Goal: Information Seeking & Learning: Learn about a topic

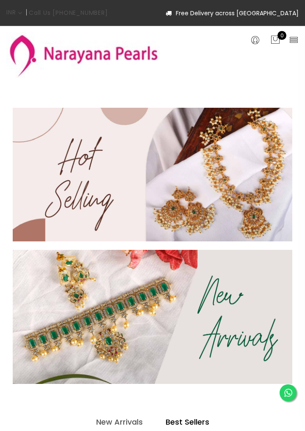
select select "INR"
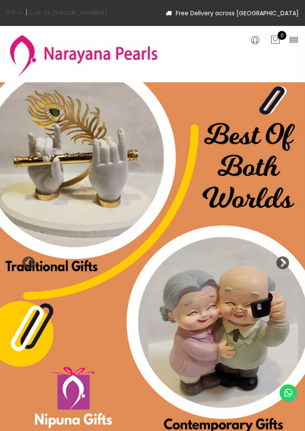
click at [296, 42] on icon at bounding box center [294, 40] width 10 height 10
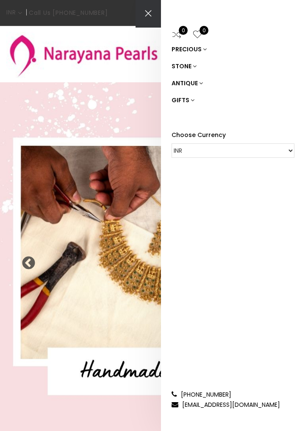
click at [194, 84] on link "ANTIQUE" at bounding box center [233, 83] width 123 height 17
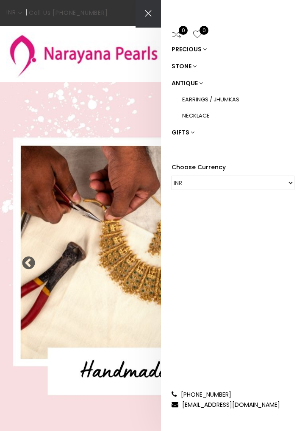
click at [204, 117] on link "NECKLACE" at bounding box center [238, 116] width 112 height 16
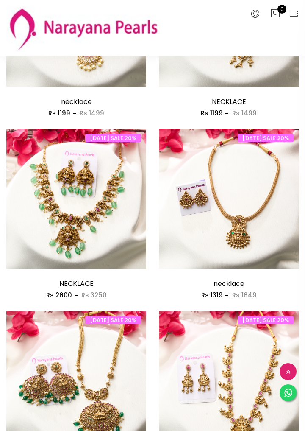
scroll to position [176, 0]
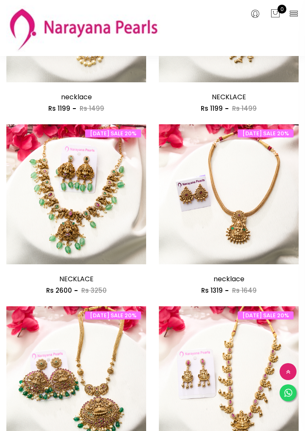
click at [242, 206] on img at bounding box center [229, 194] width 140 height 140
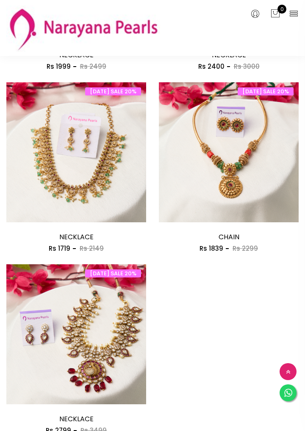
scroll to position [1676, 0]
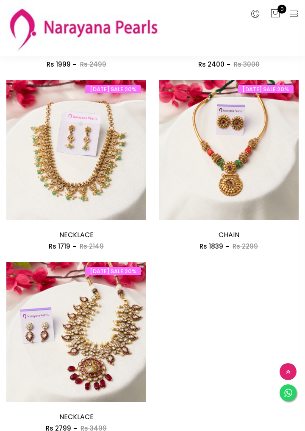
click at [232, 170] on img at bounding box center [229, 150] width 140 height 140
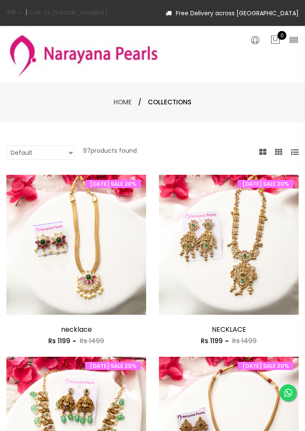
click at [297, 39] on icon at bounding box center [294, 40] width 10 height 10
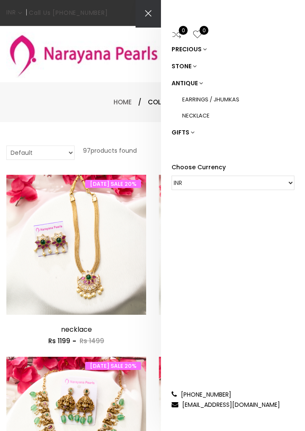
click at [197, 82] on link "ANTIQUE" at bounding box center [233, 83] width 123 height 17
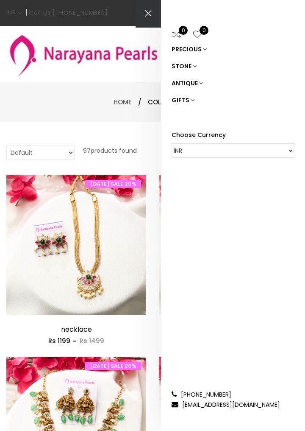
click at [188, 65] on link "STONE" at bounding box center [233, 66] width 123 height 17
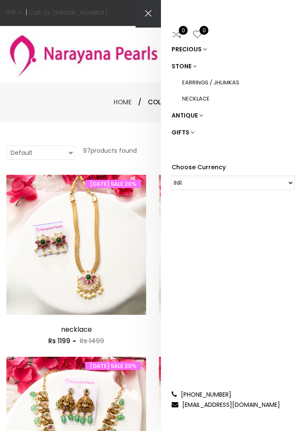
click at [193, 49] on link "PRECIOUS" at bounding box center [233, 49] width 123 height 17
click at [213, 79] on link "PRECIOUS MALA" at bounding box center [238, 82] width 112 height 16
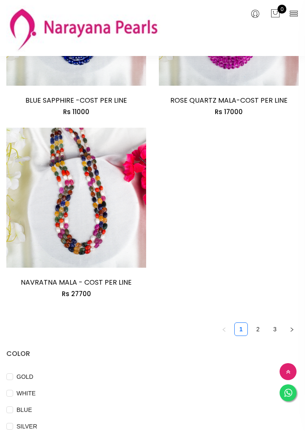
scroll to position [1837, 0]
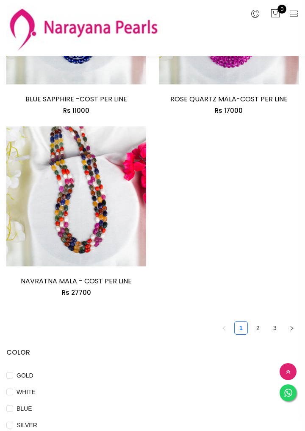
click at [257, 330] on link "2" at bounding box center [258, 328] width 13 height 13
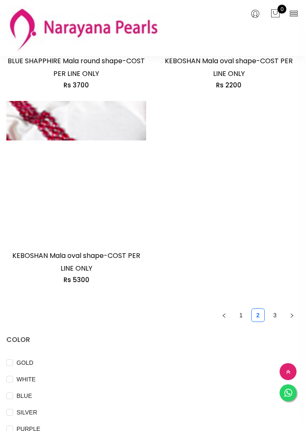
scroll to position [1900, 0]
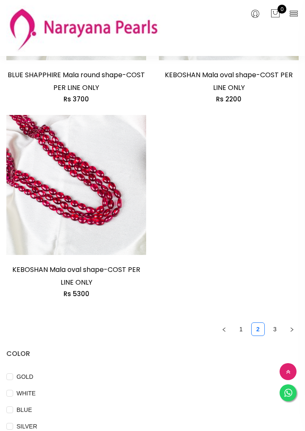
click at [273, 333] on link "3" at bounding box center [275, 329] width 13 height 13
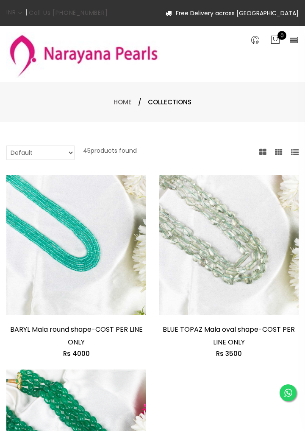
click at [294, 37] on icon at bounding box center [294, 40] width 10 height 10
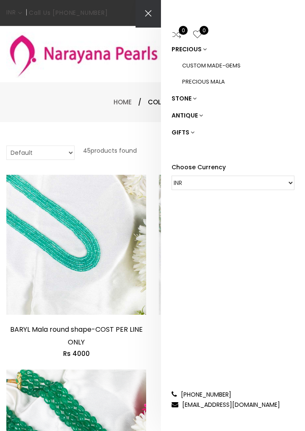
click at [227, 66] on link "CUSTOM MADE-GEMS" at bounding box center [238, 66] width 112 height 16
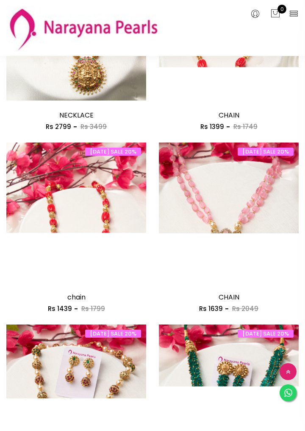
scroll to position [705, 0]
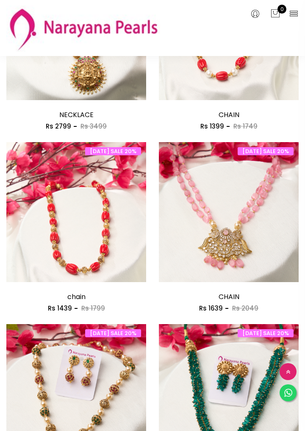
click at [100, 251] on img at bounding box center [76, 212] width 140 height 140
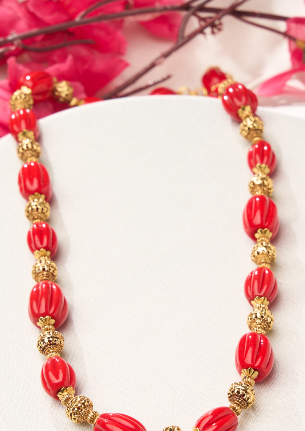
scroll to position [0, 0]
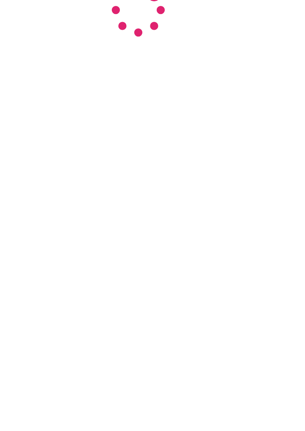
scroll to position [352, 0]
